Goal: Information Seeking & Learning: Learn about a topic

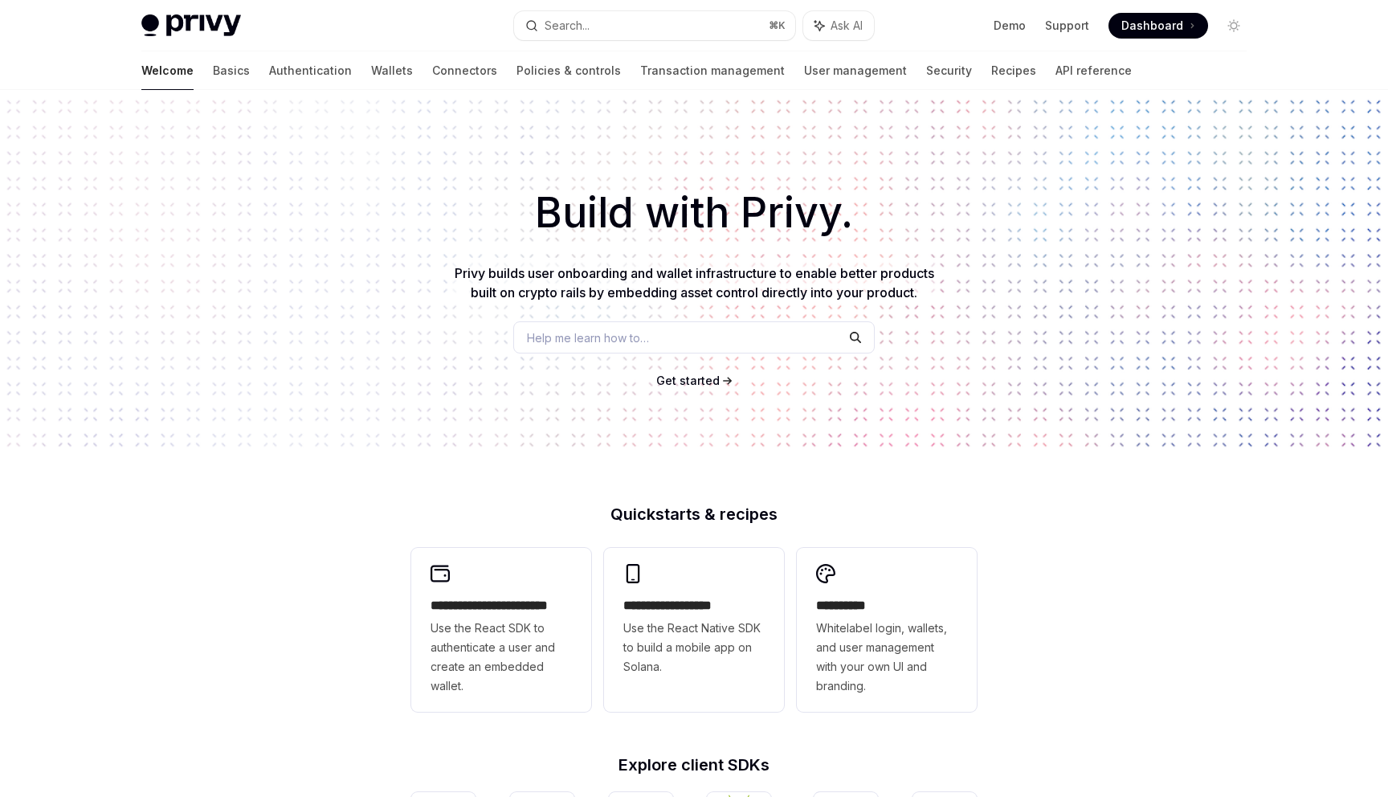
click at [376, 231] on h1 "Build with Privy." at bounding box center [694, 213] width 1336 height 63
click at [528, 647] on span "Use the React SDK to authenticate a user and create an embedded wallet." at bounding box center [500, 656] width 141 height 77
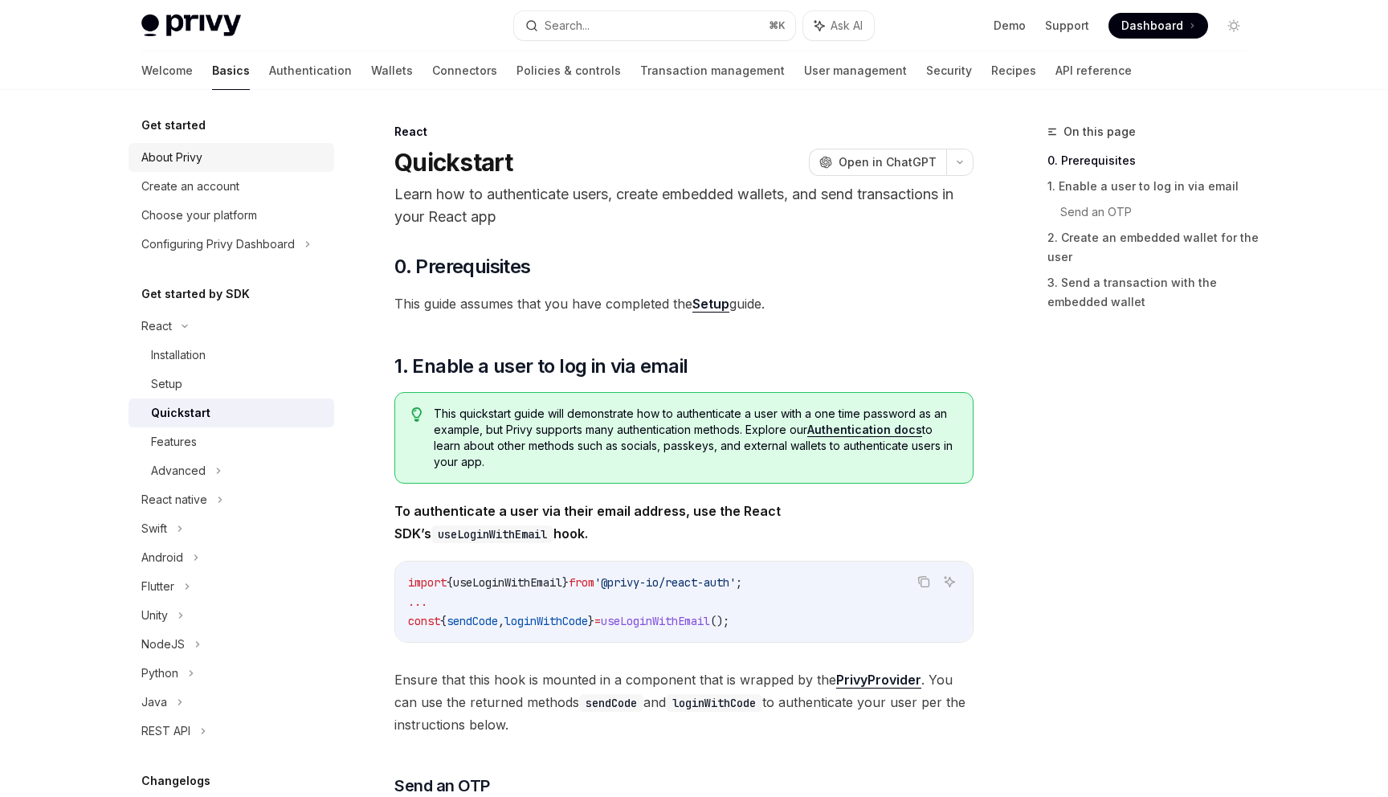
click at [165, 164] on div "About Privy" at bounding box center [171, 157] width 61 height 19
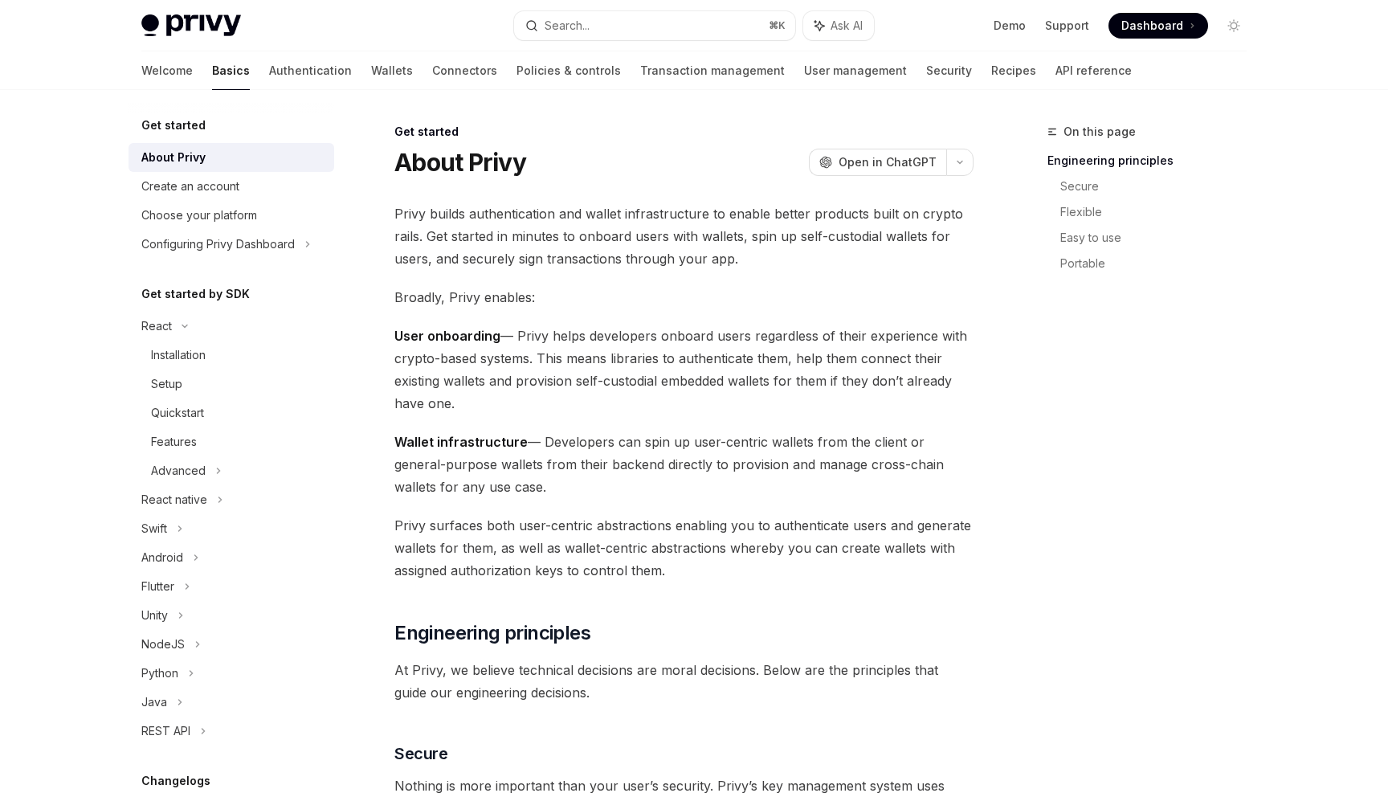
click at [637, 300] on span "Broadly, Privy enables:" at bounding box center [683, 297] width 579 height 22
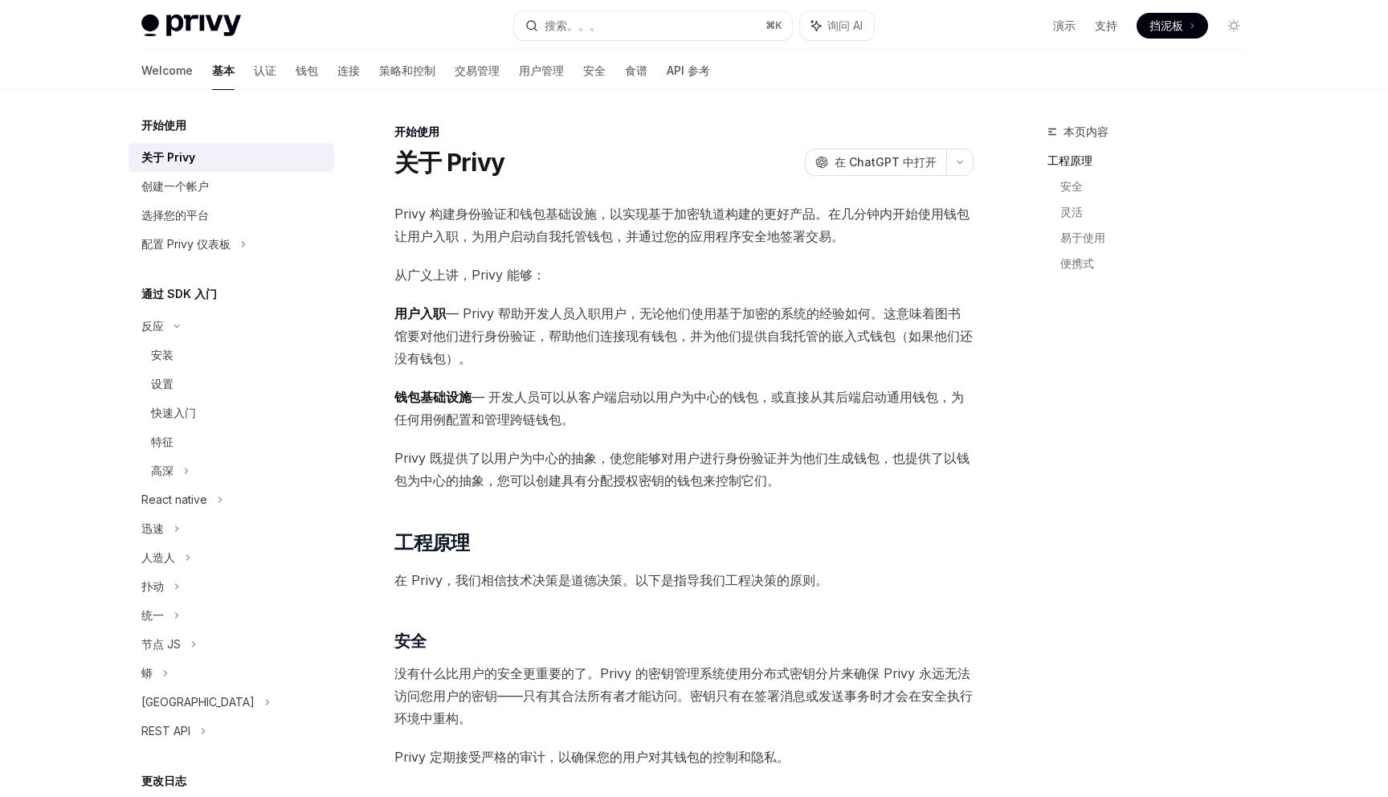
click at [647, 271] on span "从广义上讲，Privy 能够：" at bounding box center [683, 274] width 579 height 22
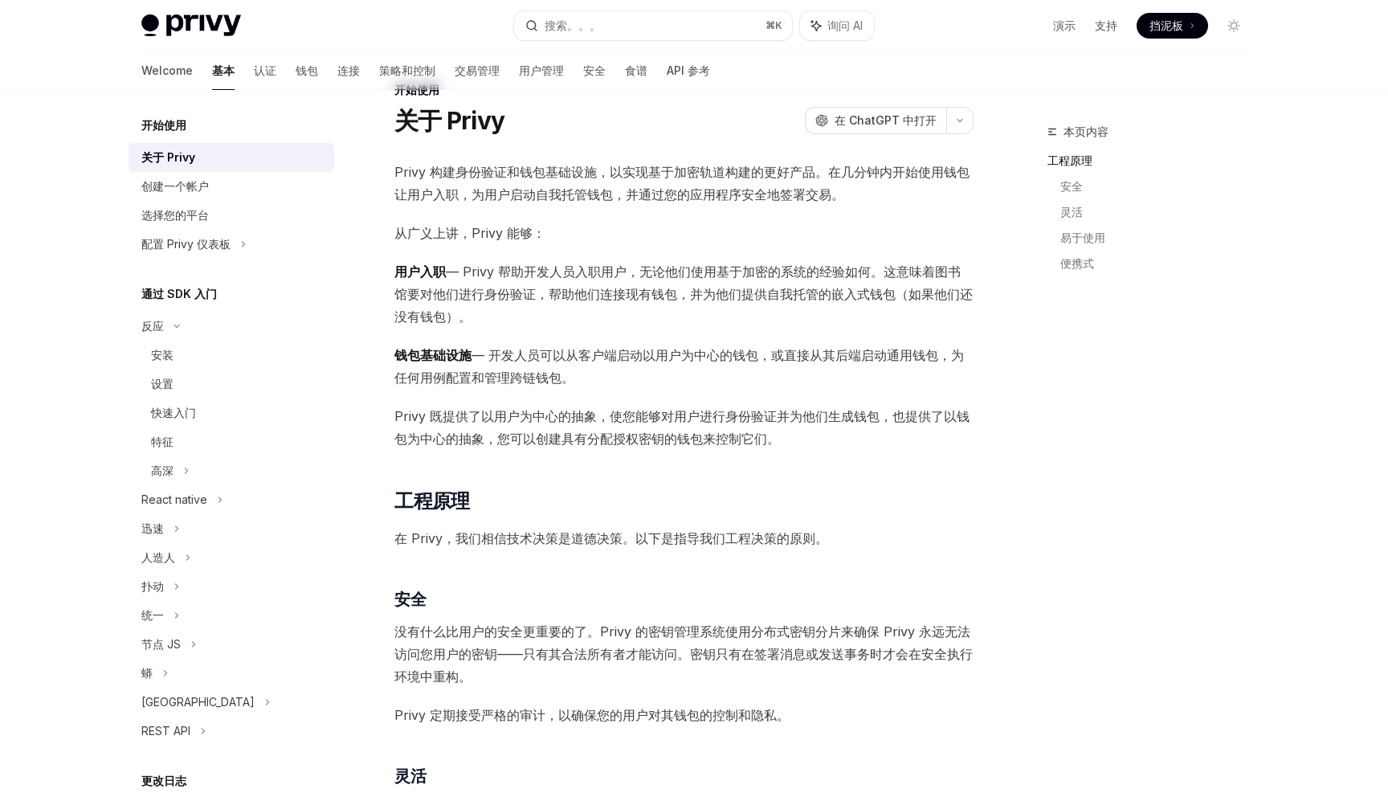
scroll to position [52, 0]
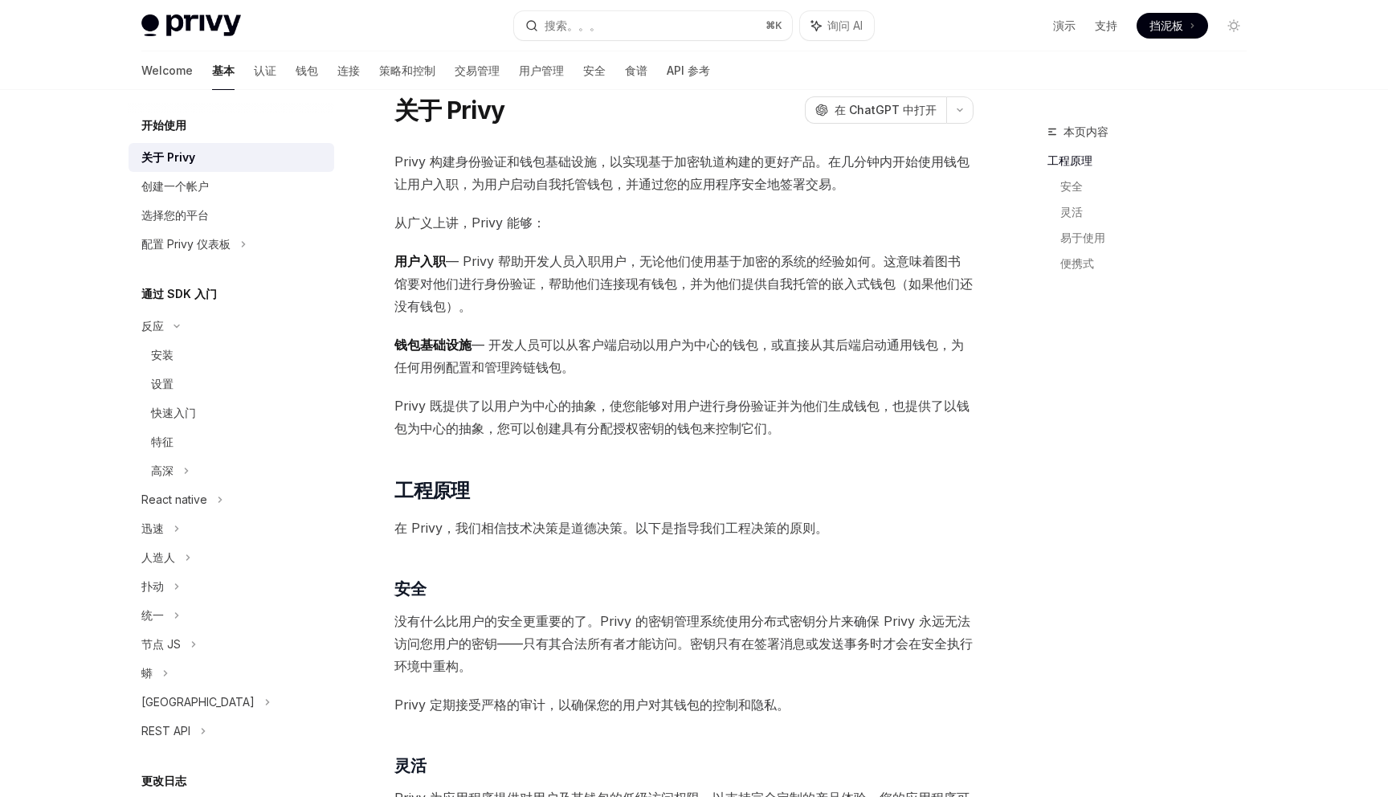
click at [905, 421] on span "Privy 既提供了以用户为中心的抽象，使您能够对用户进行身份验证并为他们生成钱包，也提供了以钱包为中心的抽象，您可以创建具有分配授权密钥的钱包来控制它们。" at bounding box center [683, 416] width 579 height 45
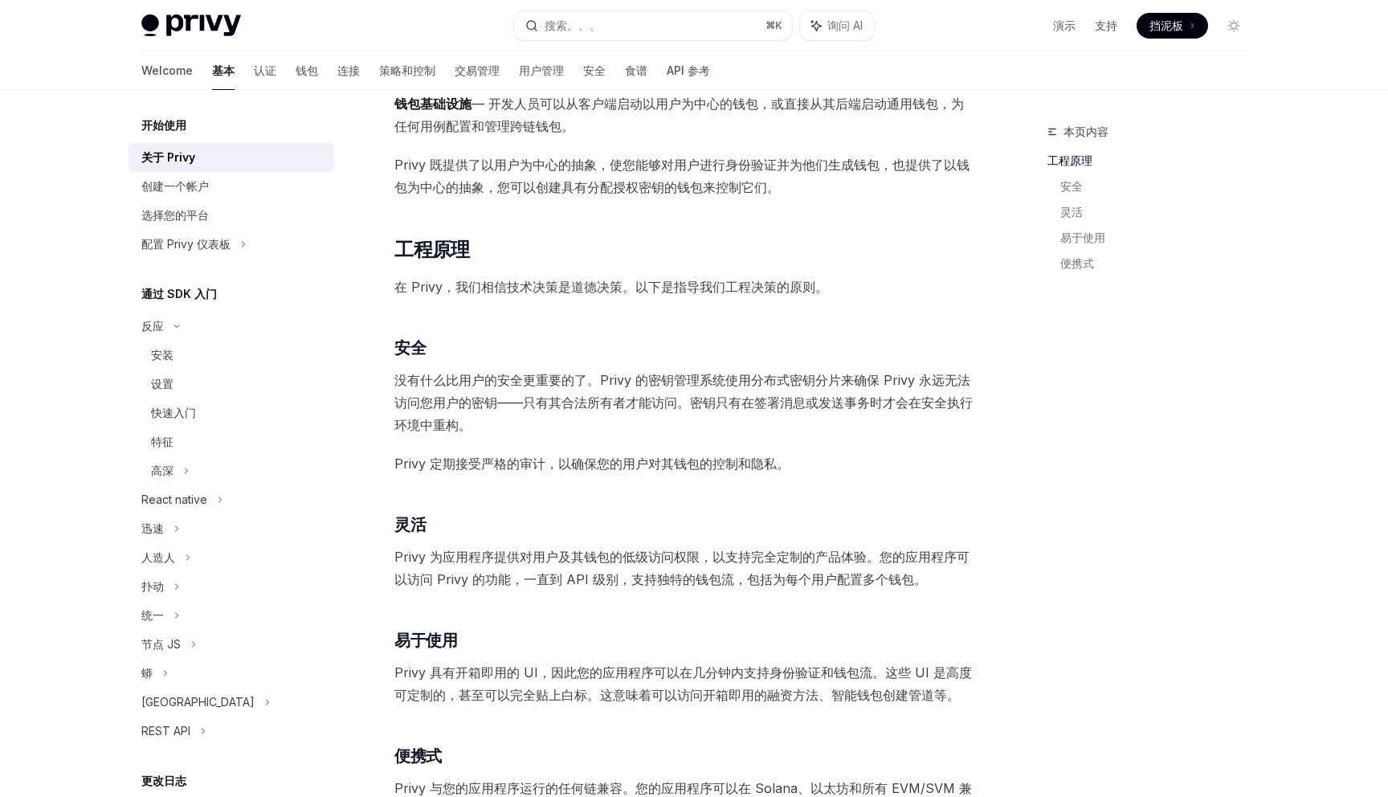
scroll to position [304, 0]
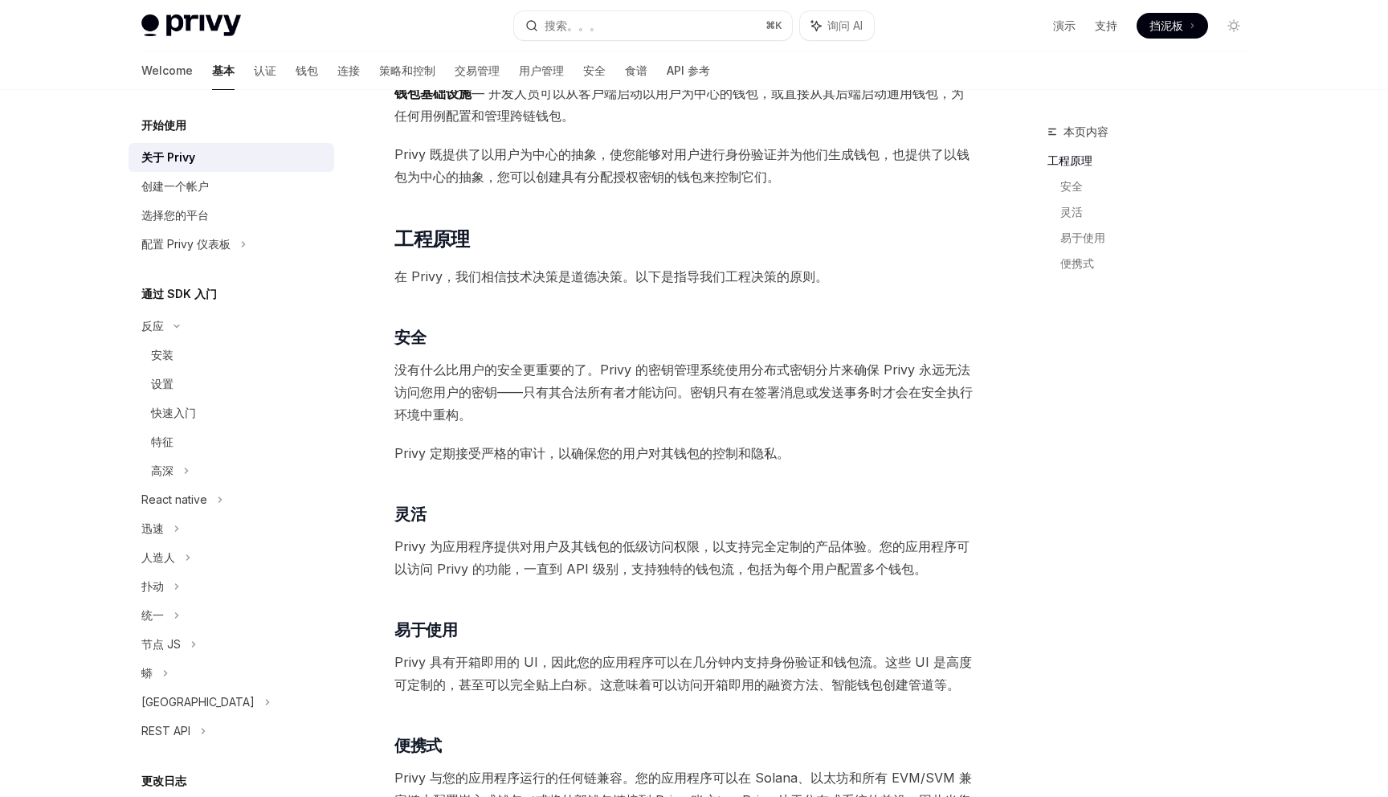
click at [871, 459] on span "Privy 定期接受严格的审计，以确保您的用户对其钱包的控制和隐私。" at bounding box center [683, 453] width 579 height 22
click at [870, 455] on span "Privy 定期接受严格的审计，以确保您的用户对其钱包的控制和隐私。" at bounding box center [683, 453] width 579 height 22
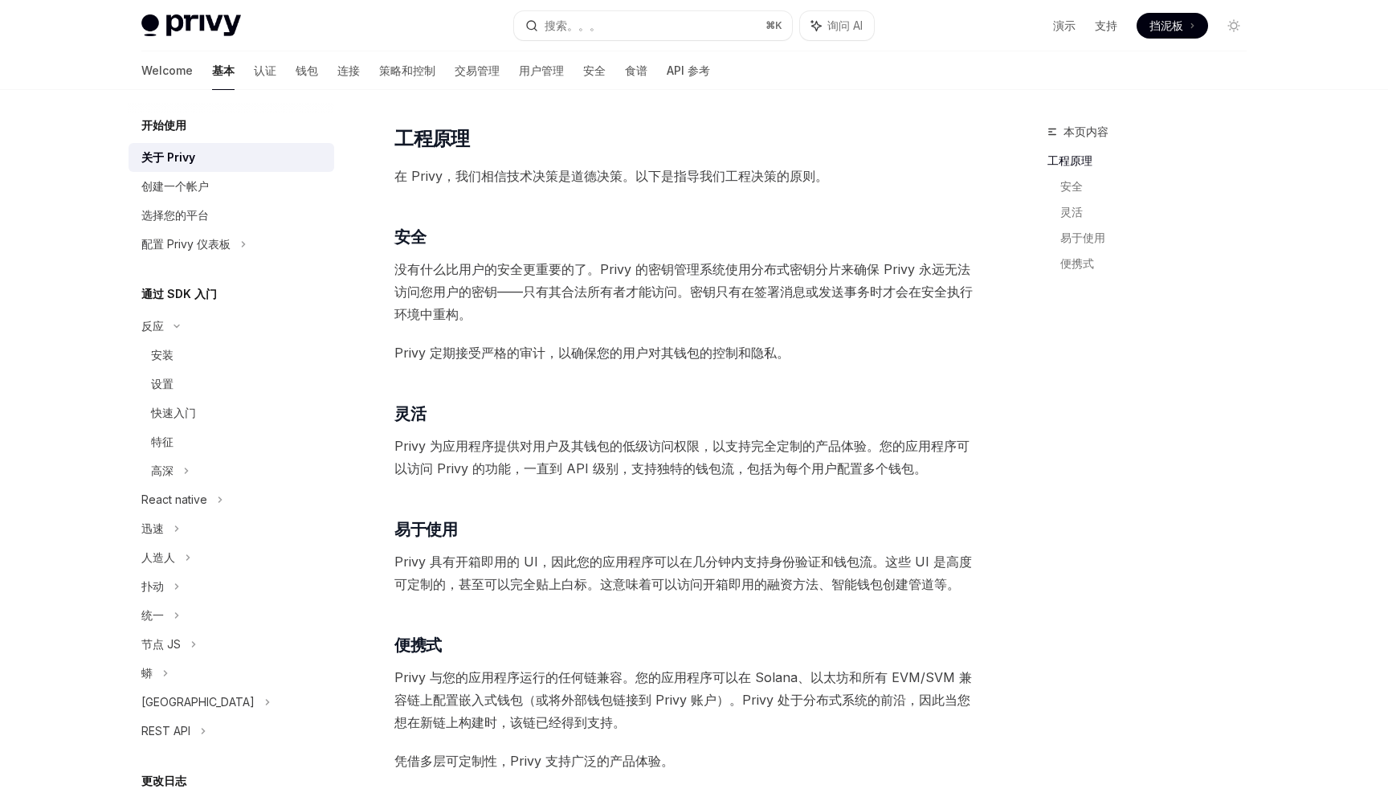
scroll to position [492, 0]
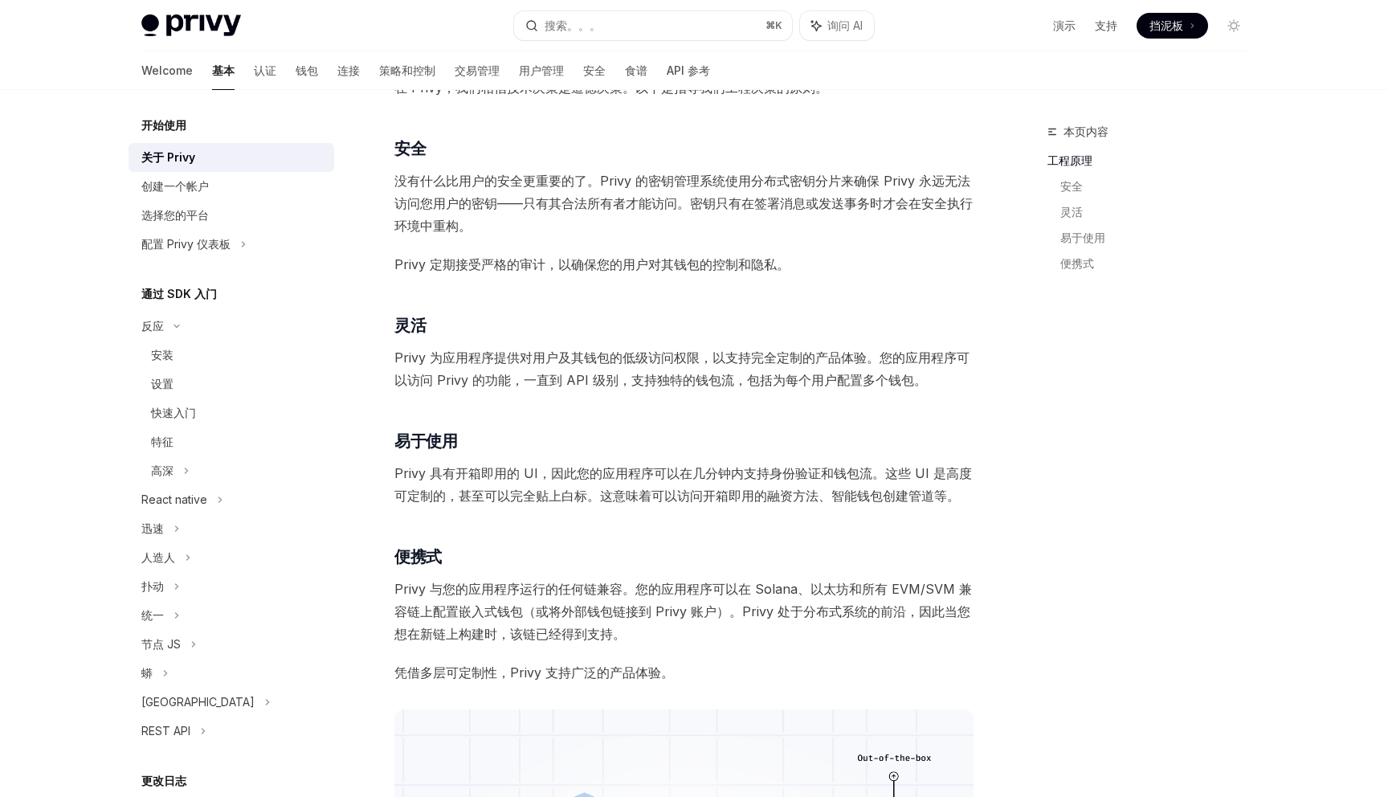
click at [764, 517] on div "Privy 构建身份验证和钱包基础设施，以实现基于加密轨道构建的更好产品。在几分钟内开始使用钱包让用户入职，为用户启动自我托管钱包，并通过您的应用程序安全地签…" at bounding box center [683, 416] width 579 height 1413
click at [762, 512] on div "Privy 构建身份验证和钱包基础设施，以实现基于加密轨道构建的更好产品。在几分钟内开始使用钱包让用户入职，为用户启动自我托管钱包，并通过您的应用程序安全地签…" at bounding box center [683, 416] width 579 height 1413
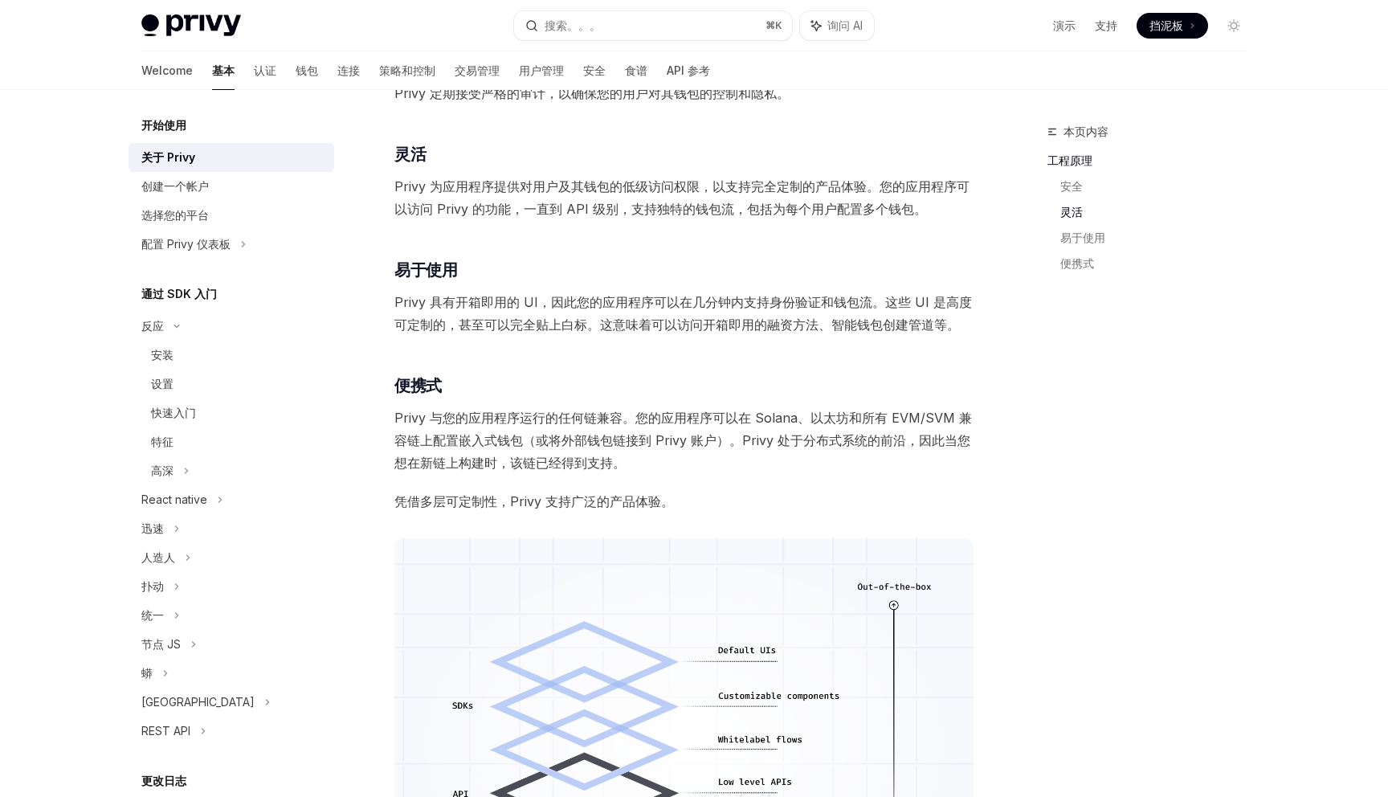
scroll to position [1057, 0]
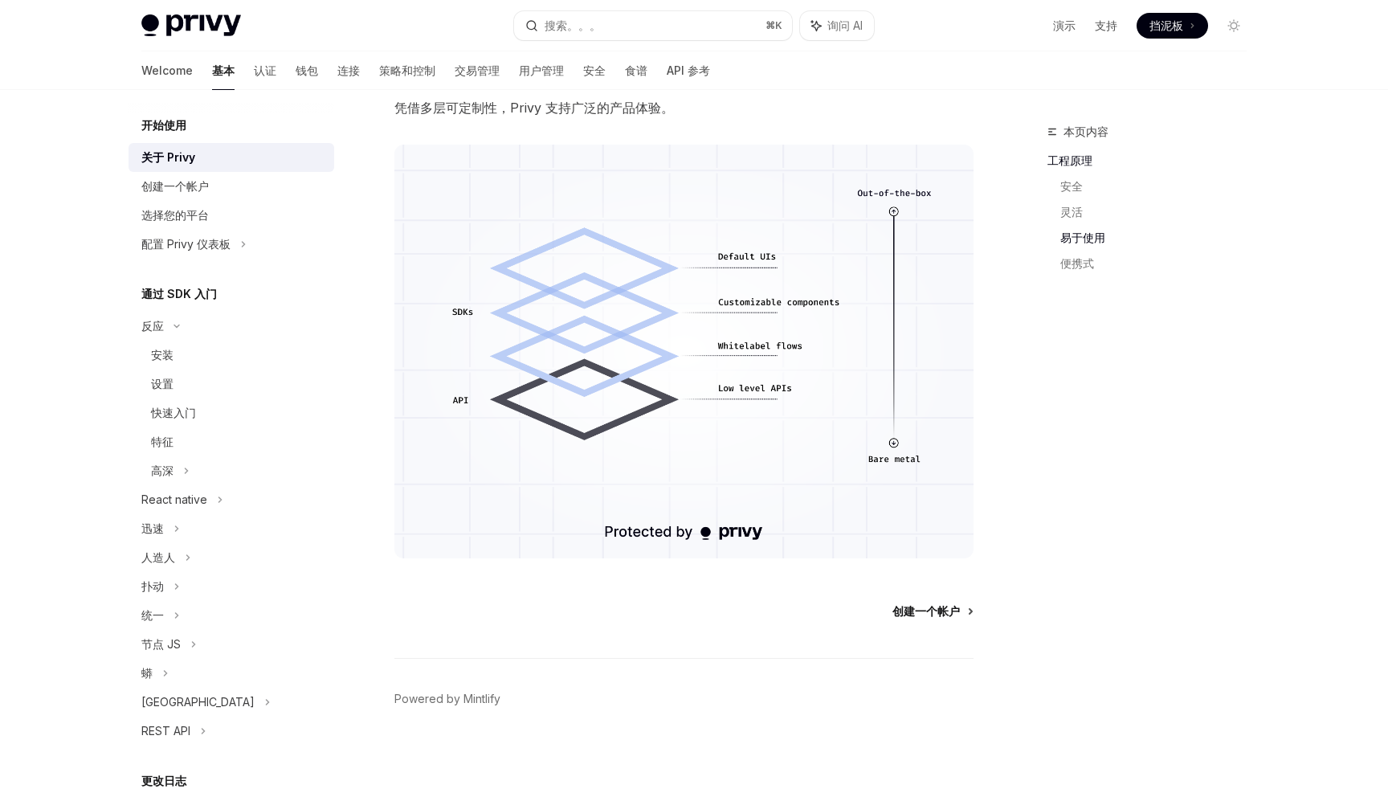
click at [910, 616] on font "创建一个帐户" at bounding box center [925, 611] width 67 height 14
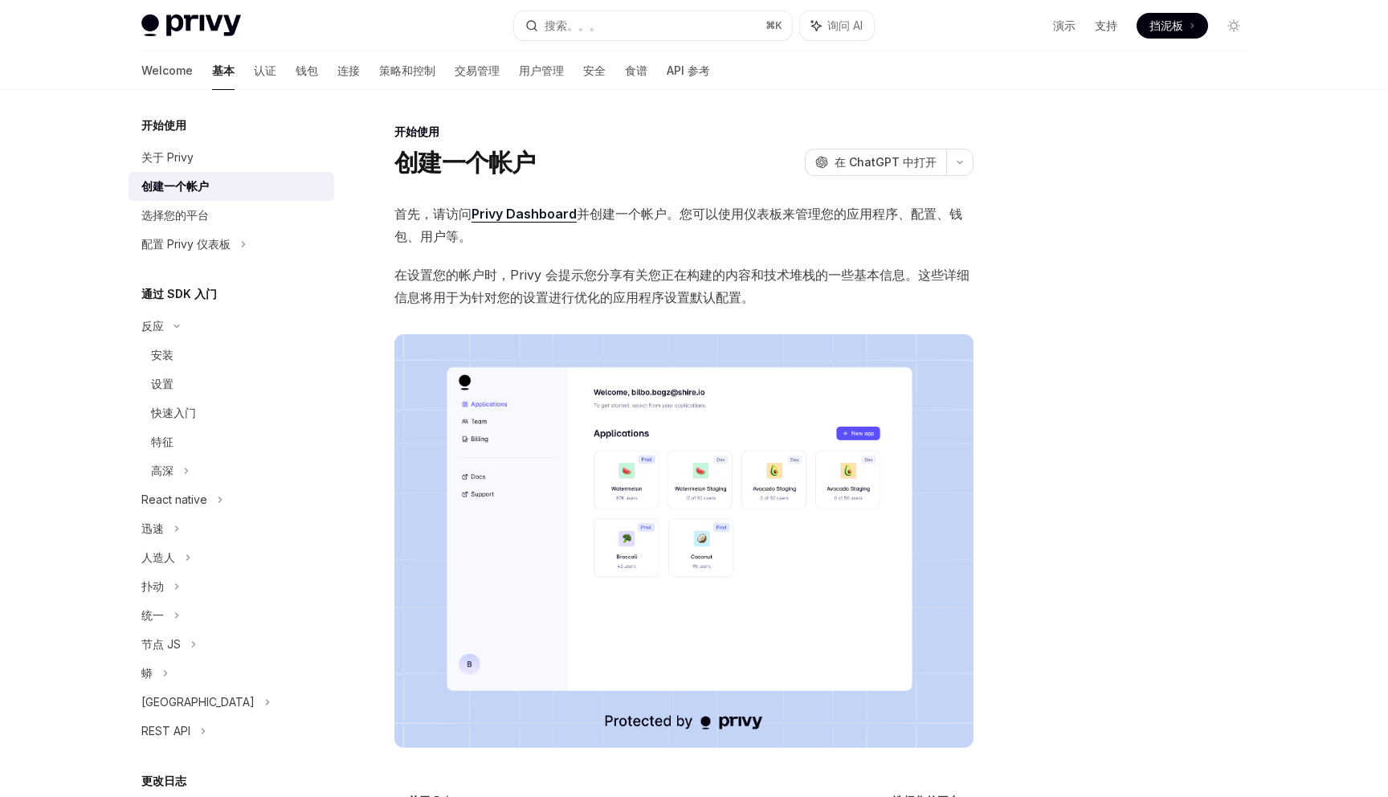
click at [772, 317] on div "首先，请访问 Privy Dashboard 并创建一个帐户。您可以使用仪表板来管理您的应用程序、配置、钱包、用户等。 在设置您的帐户时，Privy 会提示您…" at bounding box center [683, 474] width 579 height 545
click at [648, 253] on div "首先，请访问 Privy Dashboard 并创建一个帐户。您可以使用仪表板来管理您的应用程序、配置、钱包、用户等。 在设置您的帐户时，Privy 会提示您…" at bounding box center [683, 474] width 579 height 545
click at [604, 256] on div "首先，请访问 Privy Dashboard 并创建一个帐户。您可以使用仪表板来管理您的应用程序、配置、钱包、用户等。 在设置您的帐户时，Privy 会提示您…" at bounding box center [683, 474] width 579 height 545
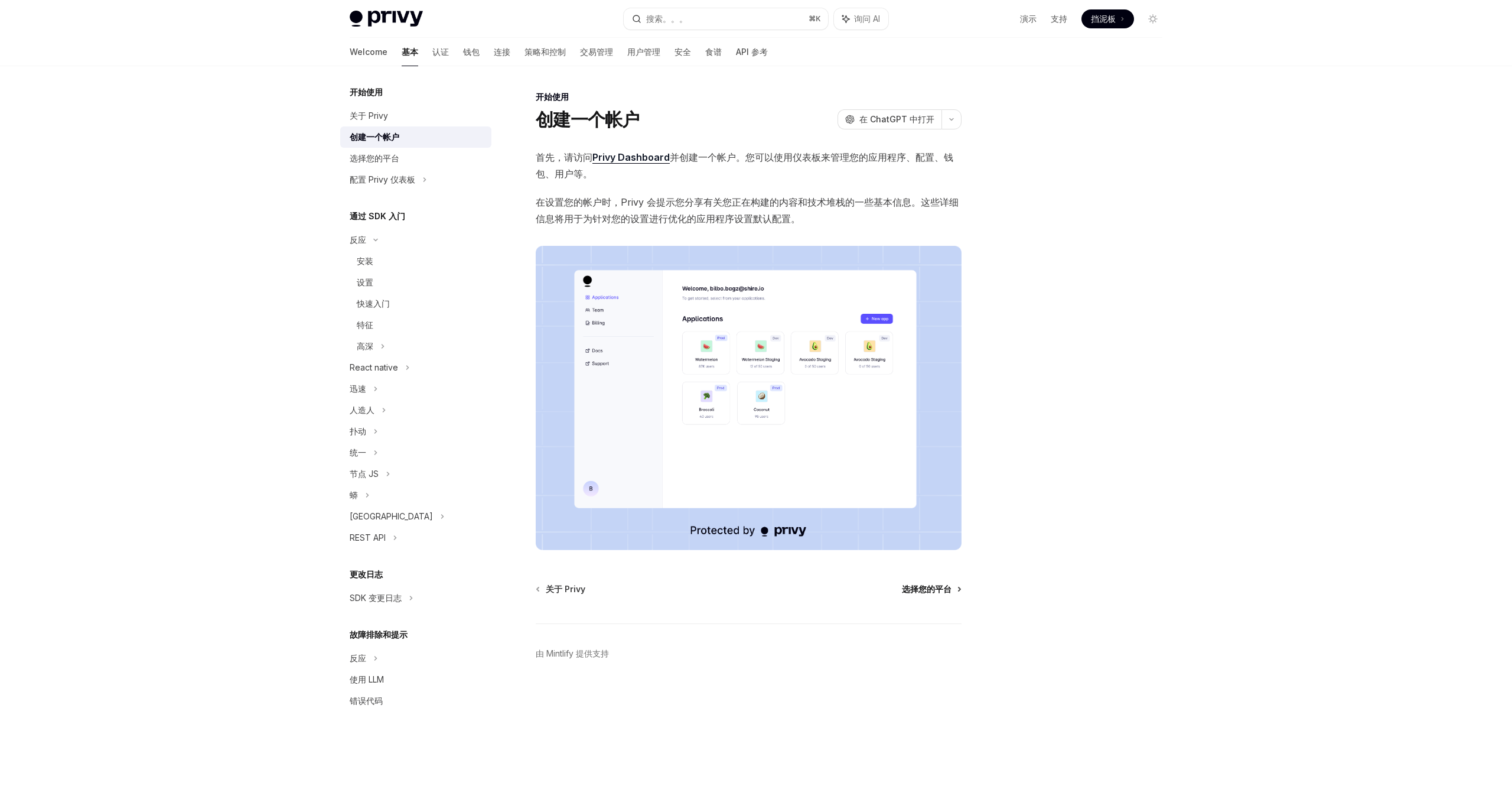
click at [943, 586] on font "选择您的平台" at bounding box center [926, 589] width 49 height 10
type textarea "*"
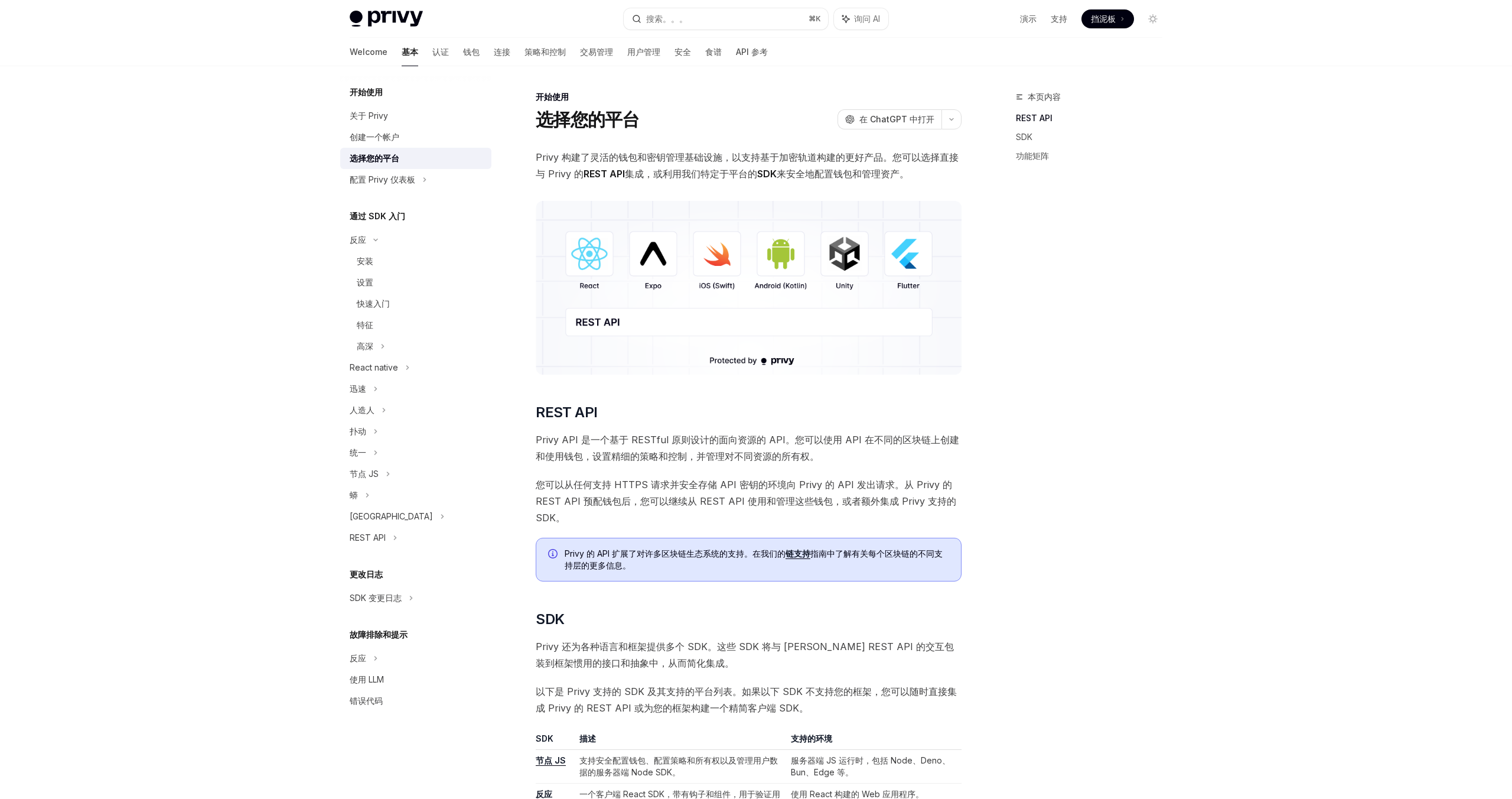
click at [805, 558] on link "链支持" at bounding box center [798, 553] width 25 height 10
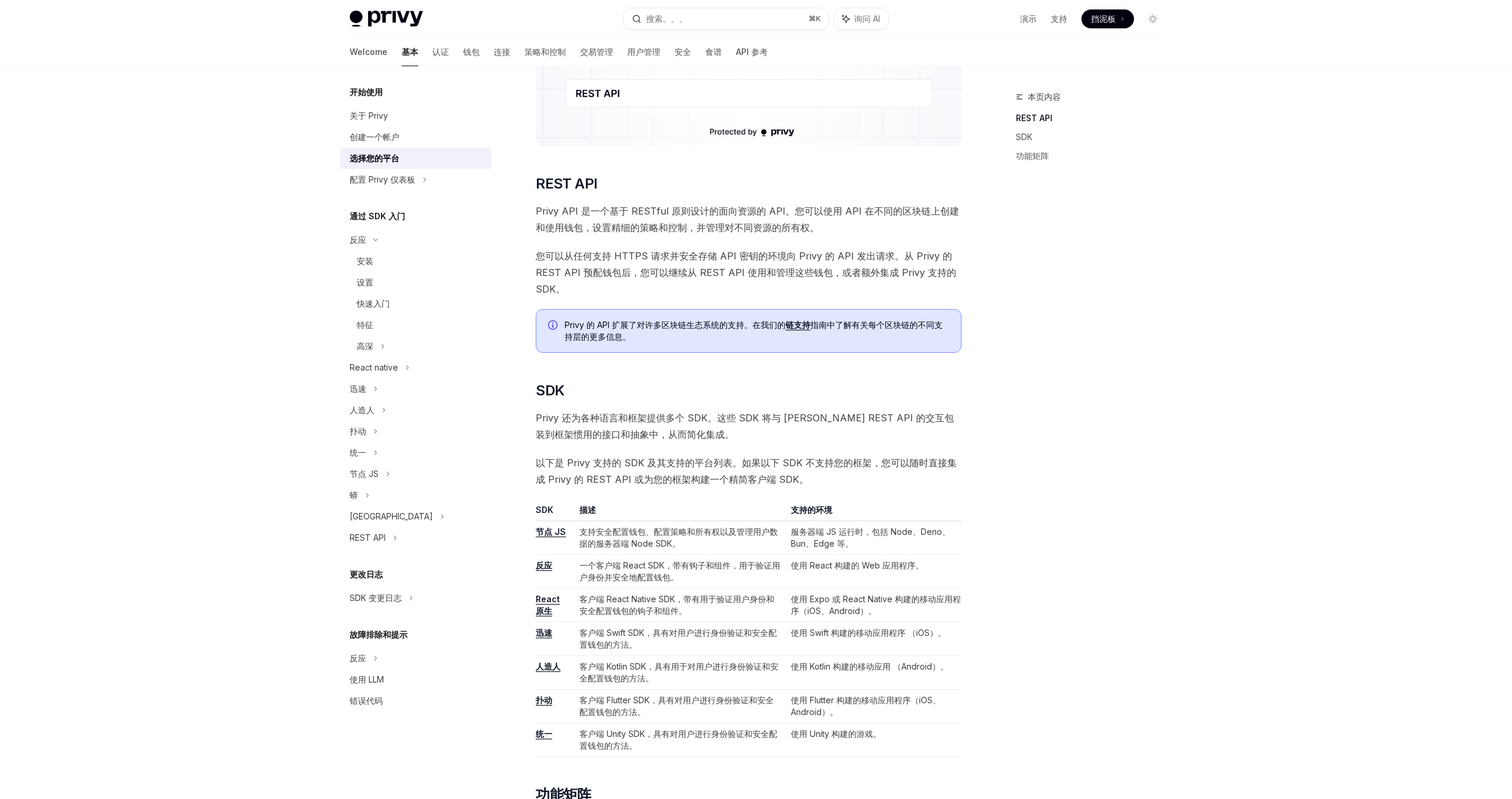
scroll to position [244, 0]
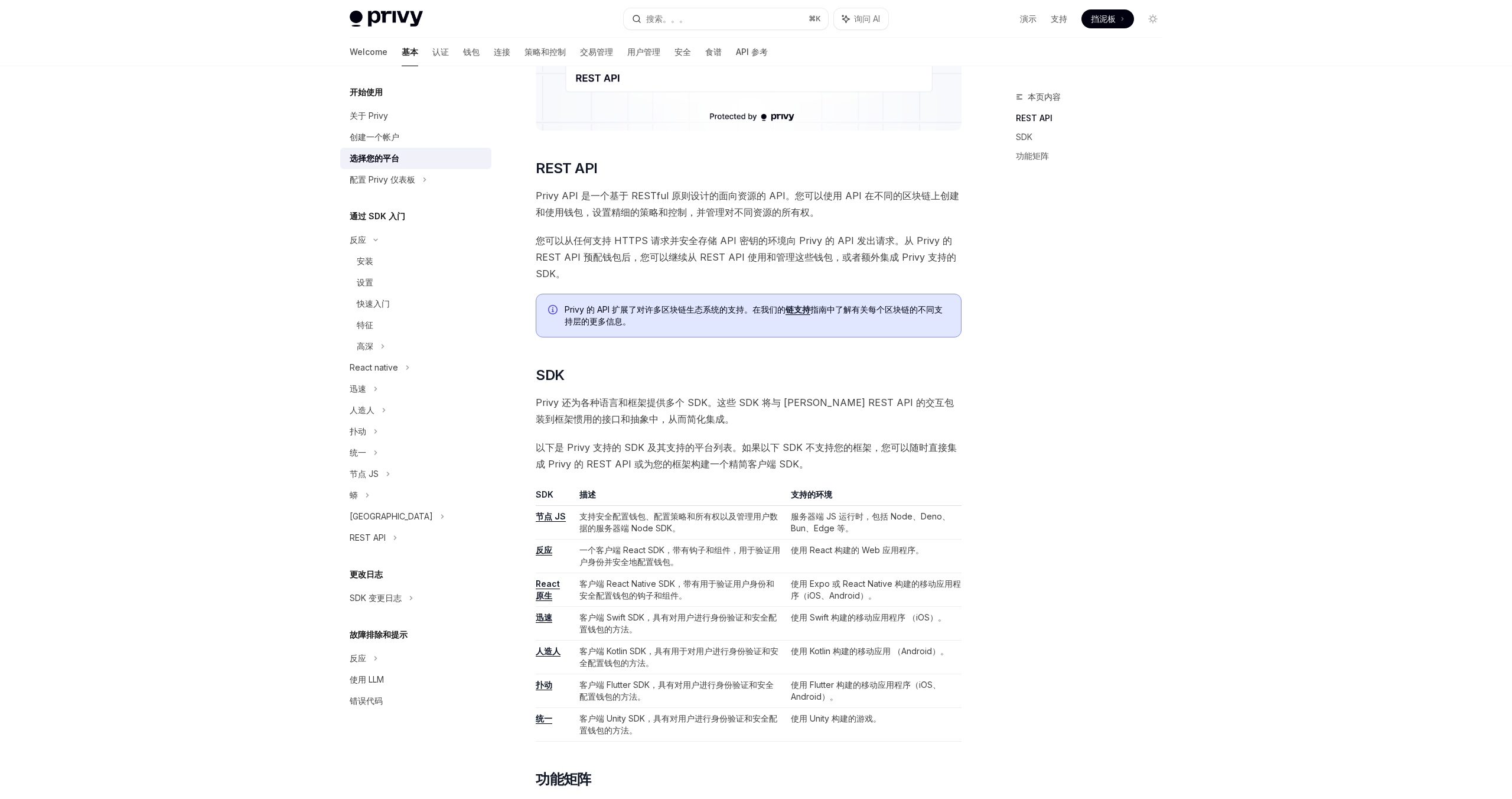
drag, startPoint x: 919, startPoint y: 408, endPoint x: 927, endPoint y: 408, distance: 8.0
click at [920, 408] on span "Privy 还为各种语言和框架提供多个 SDK。这些 SDK 将与 Privy REST API 的交互包装到框架惯用的接口和抽象中，从而简化集成。" at bounding box center [748, 411] width 426 height 33
click at [1005, 408] on div "本页内容 REST API SDK 功能矩阵" at bounding box center [1082, 444] width 179 height 709
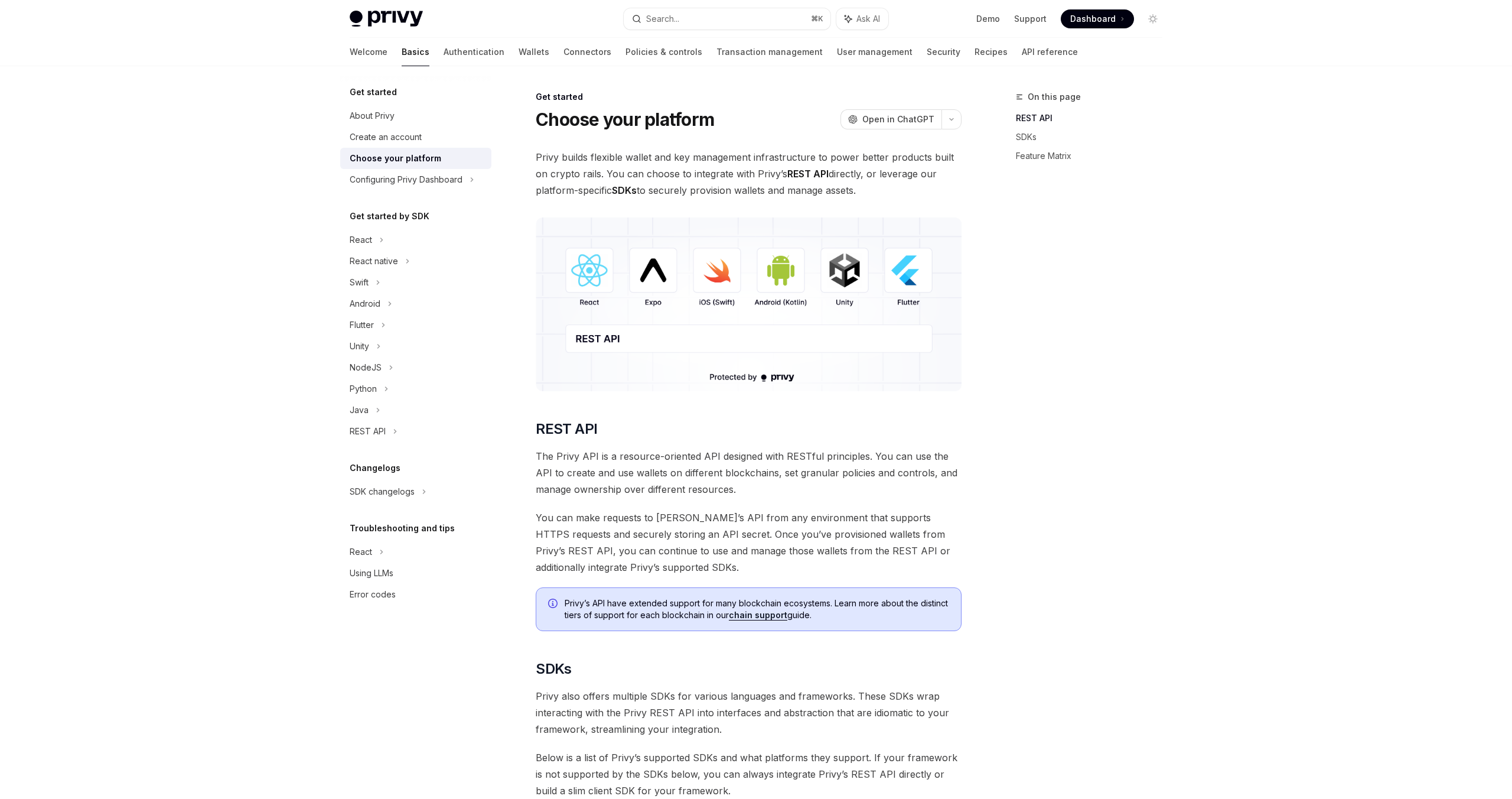
scroll to position [244, 0]
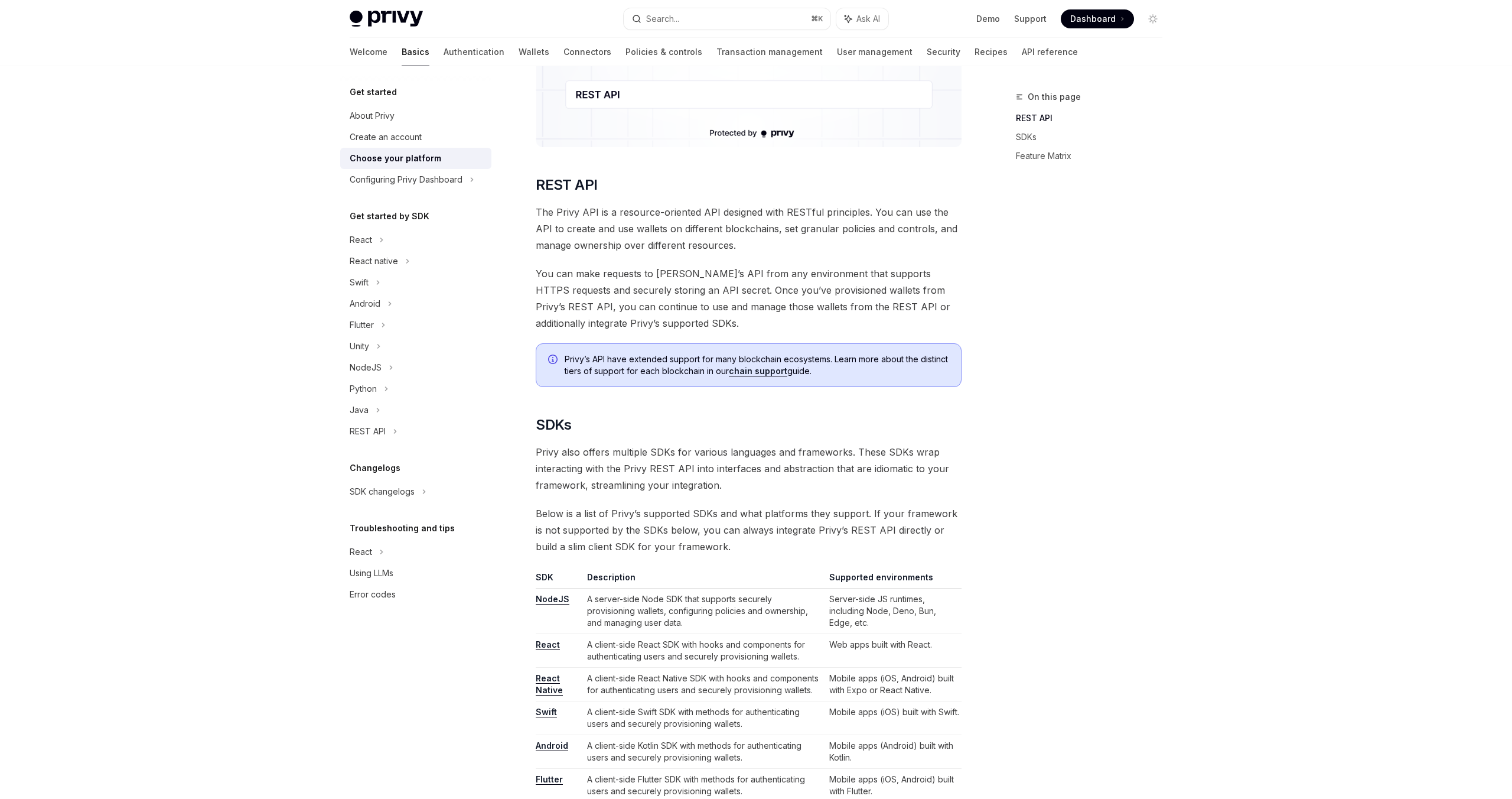
click at [769, 461] on span "Privy also offers multiple SDKs for various languages and frameworks. These SDK…" at bounding box center [748, 468] width 426 height 49
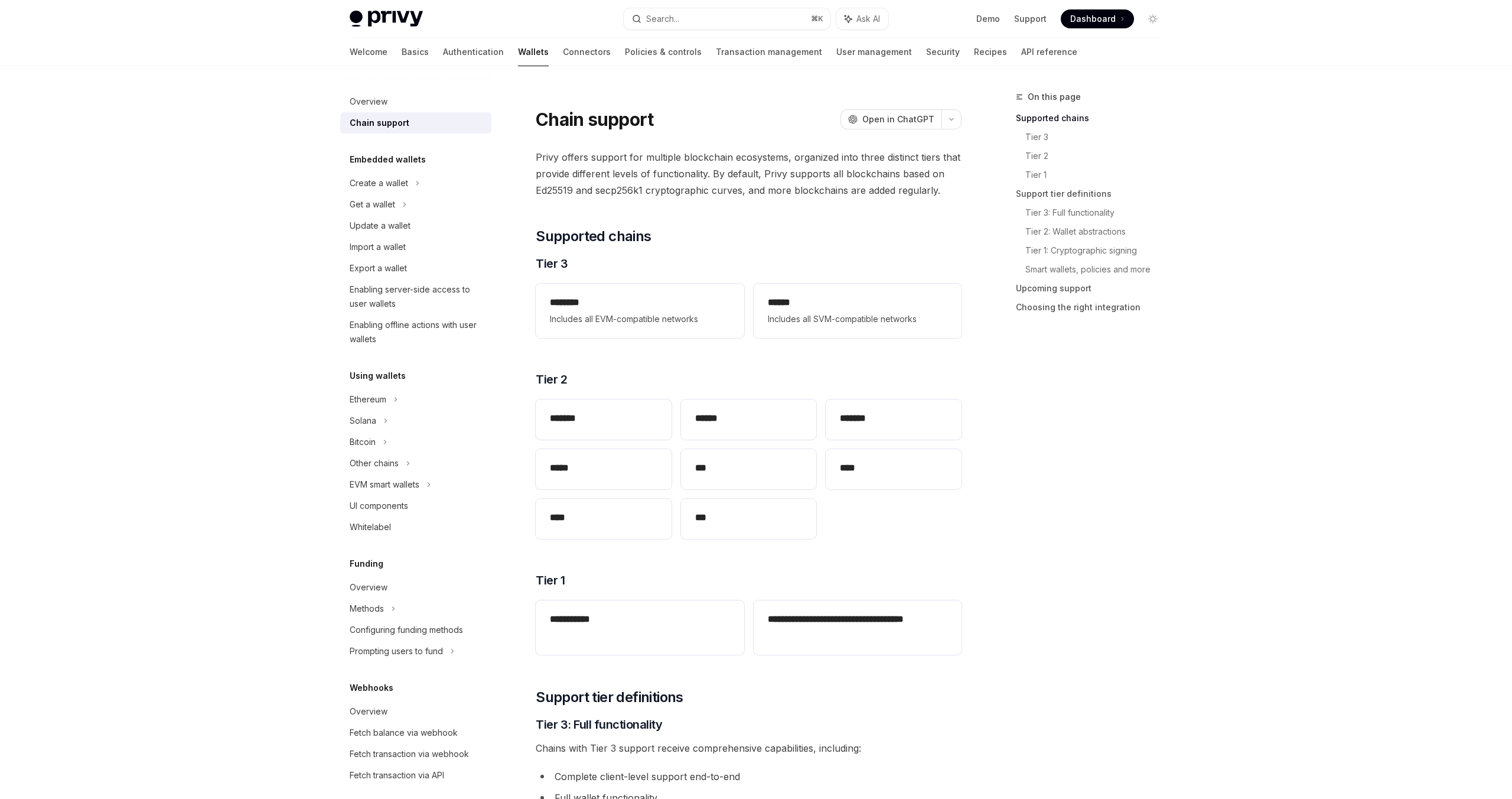
click at [1127, 417] on div "On this page Supported chains Tier 3 Tier 2 Tier 1 Support tier definitions Tie…" at bounding box center [1082, 444] width 179 height 709
click at [1119, 424] on div "On this page Supported chains Tier 3 Tier 2 Tier 1 Support tier definitions Tie…" at bounding box center [1082, 444] width 179 height 709
click at [1119, 423] on div "On this page Supported chains Tier 3 Tier 2 Tier 1 Support tier definitions Tie…" at bounding box center [1082, 444] width 179 height 709
type textarea "*"
